Goal: Communication & Community: Answer question/provide support

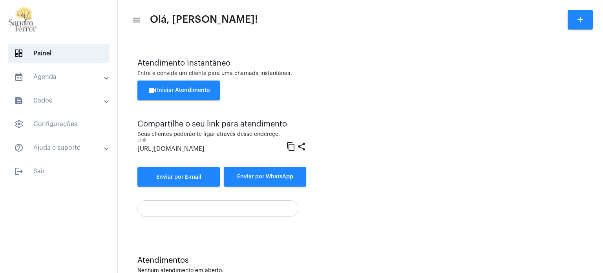
click at [182, 91] on span "videocam Iniciar Atendimento" at bounding box center [179, 90] width 62 height 5
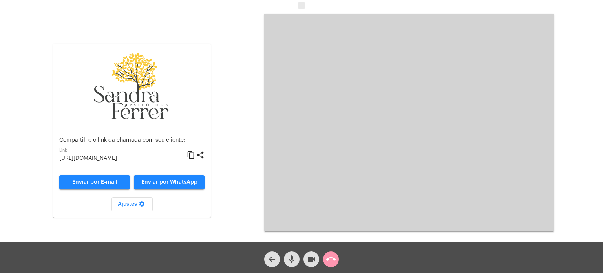
click at [194, 155] on mat-icon "content_copy" at bounding box center [191, 154] width 8 height 9
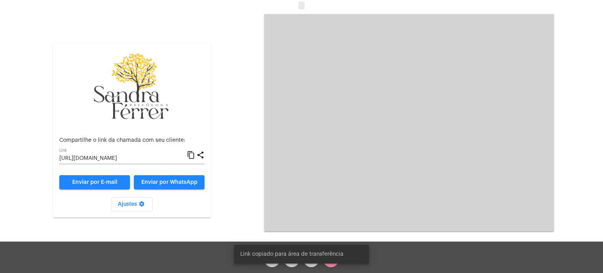
click at [194, 154] on mat-icon "content_copy" at bounding box center [191, 154] width 8 height 9
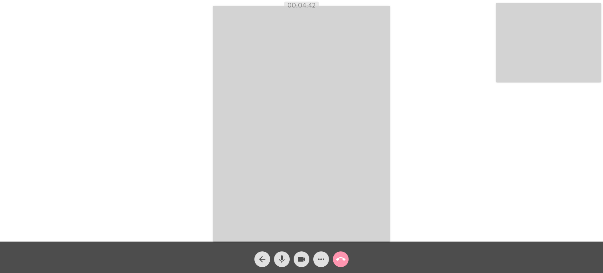
click at [444, 75] on div "Acessando Câmera e Microfone..." at bounding box center [301, 122] width 601 height 241
click at [433, 48] on div "Acessando Câmera e Microfone..." at bounding box center [301, 122] width 601 height 241
click at [341, 255] on mat-icon "call_end" at bounding box center [340, 258] width 9 height 9
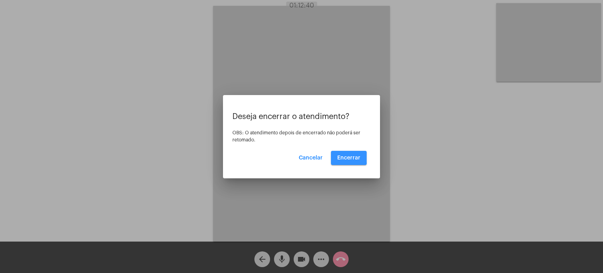
click at [339, 155] on span "Encerrar" at bounding box center [348, 157] width 23 height 5
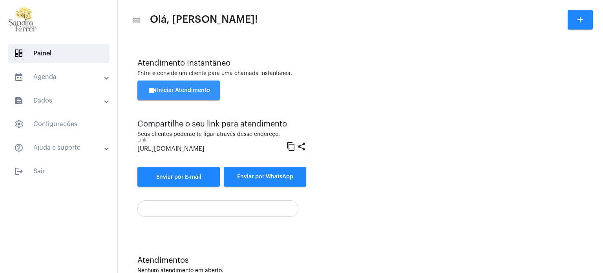
click at [196, 89] on span "videocam Iniciar Atendimento" at bounding box center [179, 90] width 62 height 5
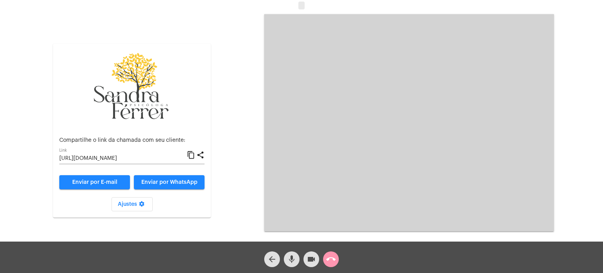
click at [243, 22] on div "Aguardando cliente acessar a chamada Ajustes settings Compartilhe o link da cha…" at bounding box center [301, 121] width 601 height 241
click at [192, 153] on mat-icon "content_copy" at bounding box center [191, 154] width 8 height 9
click at [192, 155] on mat-icon "content_copy" at bounding box center [191, 154] width 8 height 9
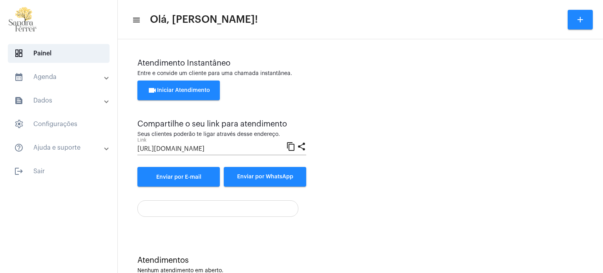
click at [166, 87] on button "videocam Iniciar Atendimento" at bounding box center [178, 90] width 82 height 20
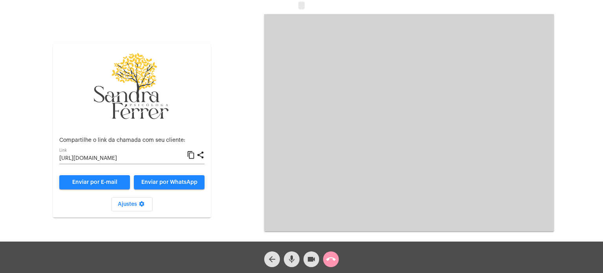
click at [191, 153] on mat-icon "content_copy" at bounding box center [191, 154] width 8 height 9
click at [333, 260] on mat-icon "call_end" at bounding box center [330, 258] width 9 height 9
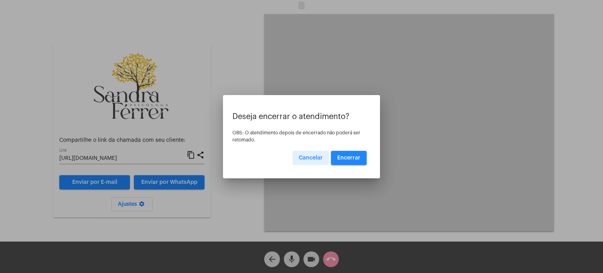
click at [353, 153] on button "Encerrar" at bounding box center [349, 158] width 36 height 14
